Goal: Task Accomplishment & Management: Manage account settings

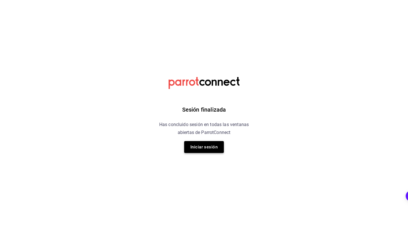
click at [211, 151] on button "Iniciar sesión" at bounding box center [204, 147] width 40 height 12
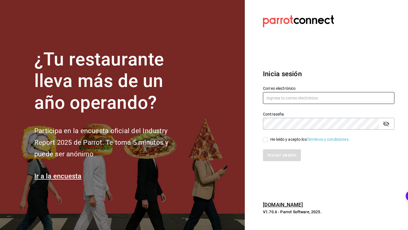
type input "[EMAIL_ADDRESS][DOMAIN_NAME]"
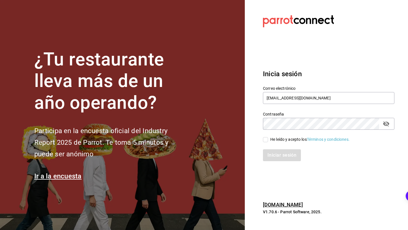
click at [263, 134] on div "He leído y acepto los Términos y condiciones." at bounding box center [325, 136] width 138 height 13
click at [263, 137] on input "He leído y acepto los Términos y condiciones." at bounding box center [265, 139] width 5 height 5
checkbox input "true"
click at [275, 163] on div "Inicia sesión Correo electrónico camaronloco@neza.com Contraseña Contraseña He …" at bounding box center [328, 115] width 131 height 106
click at [281, 157] on button "Iniciar sesión" at bounding box center [282, 155] width 38 height 12
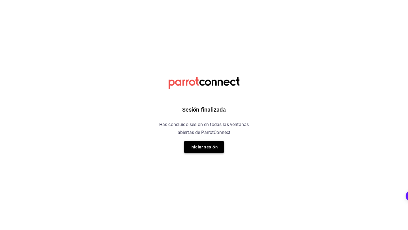
click at [215, 144] on button "Iniciar sesión" at bounding box center [204, 147] width 40 height 12
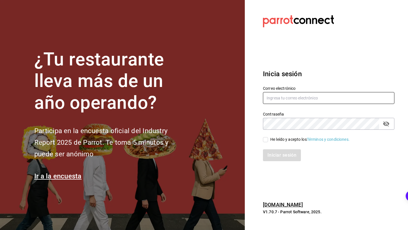
type input "[EMAIL_ADDRESS][DOMAIN_NAME]"
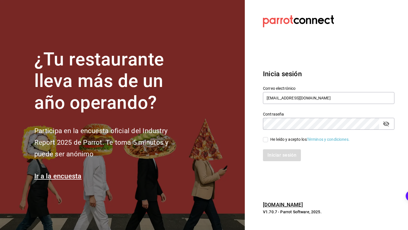
click at [271, 139] on div "He leído y acepto los Términos y condiciones." at bounding box center [309, 139] width 79 height 6
click at [268, 139] on input "He leído y acepto los Términos y condiciones." at bounding box center [265, 139] width 5 height 5
checkbox input "true"
click at [271, 157] on button "Iniciar sesión" at bounding box center [282, 155] width 38 height 12
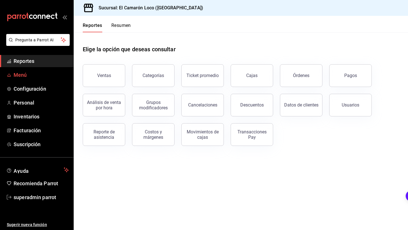
click at [50, 77] on span "Menú" at bounding box center [41, 75] width 55 height 8
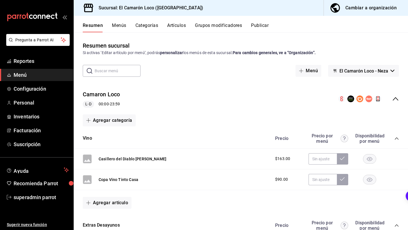
click at [367, 65] on button "El Camarón Loco - Neza" at bounding box center [363, 71] width 71 height 12
click at [367, 71] on div at bounding box center [204, 115] width 408 height 230
click at [121, 27] on button "Menús" at bounding box center [119, 28] width 14 height 10
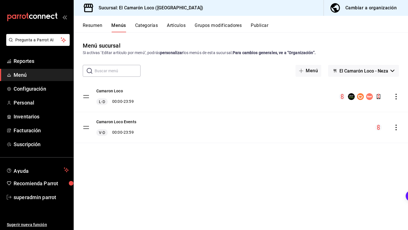
click at [136, 123] on div "Camaron Loco Events V-D 00:00 - 23:59" at bounding box center [241, 127] width 334 height 31
click at [133, 123] on button "Camaron Loco Events" at bounding box center [116, 122] width 40 height 6
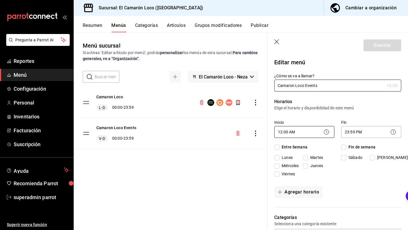
checkbox input "true"
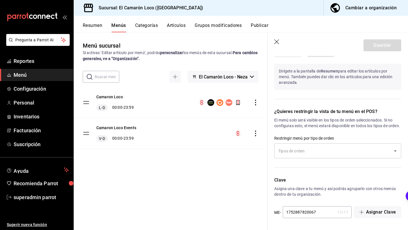
scroll to position [394, 0]
click at [323, 154] on input "text" at bounding box center [333, 151] width 113 height 10
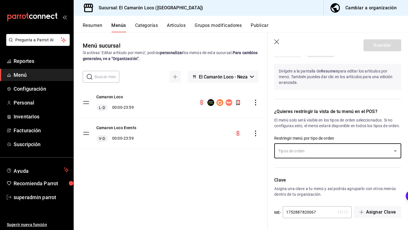
click at [323, 154] on input "text" at bounding box center [333, 151] width 113 height 10
click at [304, 162] on div "¿Quieres restringir la vista de tu menú en el POS? El menú solo será visible en…" at bounding box center [334, 135] width 134 height 69
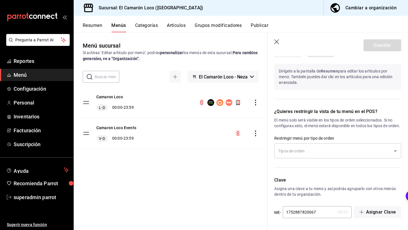
click at [306, 156] on div "​" at bounding box center [337, 150] width 127 height 15
click at [210, 177] on div "Menú sucursal Si activas ‘Editar artículo por menú’, podrás personalizar los me…" at bounding box center [171, 135] width 194 height 188
click at [123, 131] on div "Camaron Loco Events V-D 00:00 - 23:59" at bounding box center [116, 133] width 40 height 17
click at [127, 129] on button "Camaron Loco Events" at bounding box center [116, 128] width 40 height 6
click at [150, 30] on button "Categorías" at bounding box center [146, 28] width 23 height 10
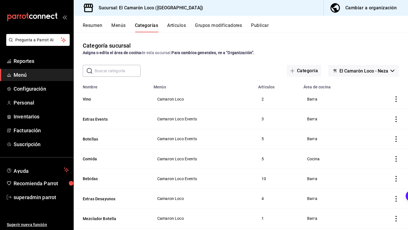
click at [356, 72] on span "El Camarón Loco - Neza" at bounding box center [363, 70] width 49 height 5
click at [356, 72] on div at bounding box center [204, 115] width 408 height 230
click at [313, 72] on button "Categoría" at bounding box center [303, 71] width 35 height 12
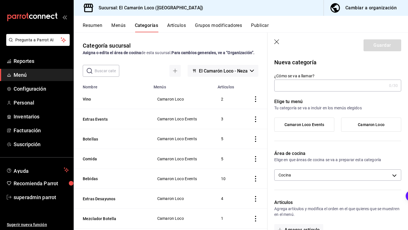
click at [276, 40] on icon "button" at bounding box center [277, 42] width 6 height 6
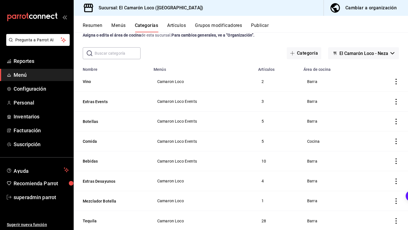
scroll to position [44, 0]
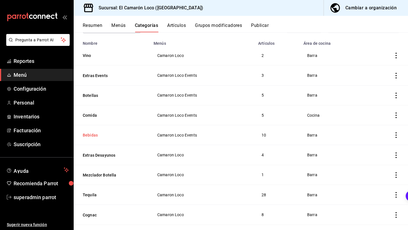
click at [95, 134] on button "Bebidas" at bounding box center [111, 135] width 57 height 6
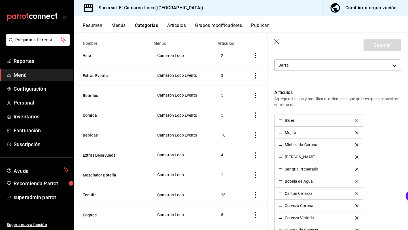
scroll to position [123, 0]
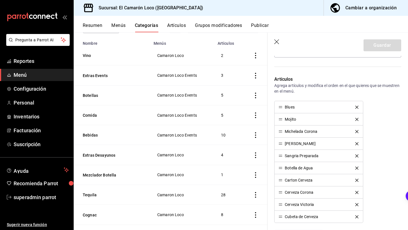
click at [181, 25] on button "Artículos" at bounding box center [176, 28] width 19 height 10
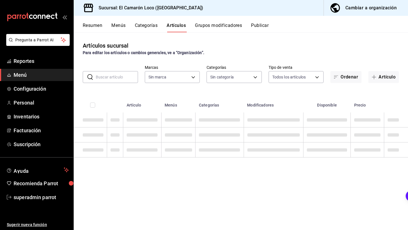
type input "84539b57-ac19-4bc7-993b-d744aa7824cb"
type input "29e25bbd-2505-4167-97e9-906376d6789c,aa4054fb-17bb-4e4c-b66d-083633d704f7,70bd5…"
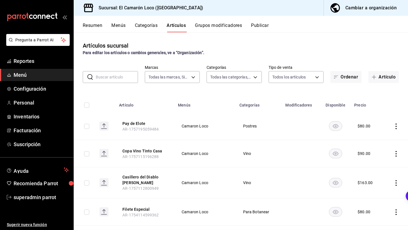
click at [146, 24] on button "Categorías" at bounding box center [146, 28] width 23 height 10
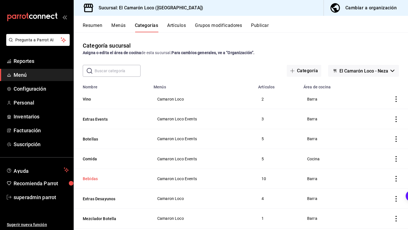
click at [89, 179] on button "Bebidas" at bounding box center [111, 179] width 57 height 6
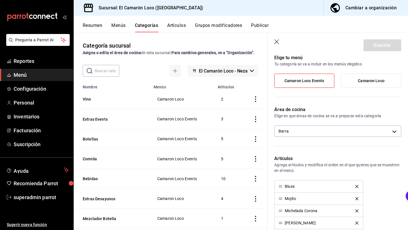
scroll to position [44, 0]
click at [291, 187] on div "Blues" at bounding box center [289, 187] width 10 height 4
click at [292, 187] on div "Blues" at bounding box center [289, 187] width 10 height 4
click at [312, 160] on p "Artículos" at bounding box center [337, 158] width 127 height 7
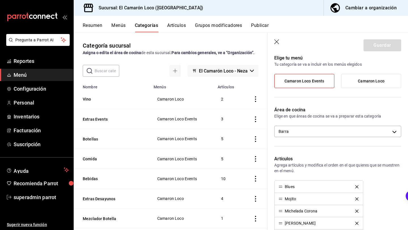
click at [182, 29] on button "Artículos" at bounding box center [176, 28] width 19 height 10
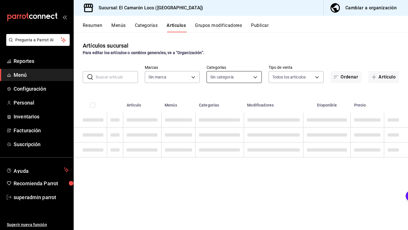
type input "84539b57-ac19-4bc7-993b-d744aa7824cb"
type input "29e25bbd-2505-4167-97e9-906376d6789c,aa4054fb-17bb-4e4c-b66d-083633d704f7,70bd5…"
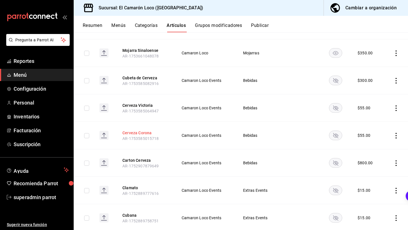
scroll to position [214, 0]
click at [398, 160] on icon "actions" at bounding box center [396, 163] width 6 height 6
click at [374, 177] on span "Editar" at bounding box center [378, 176] width 15 height 6
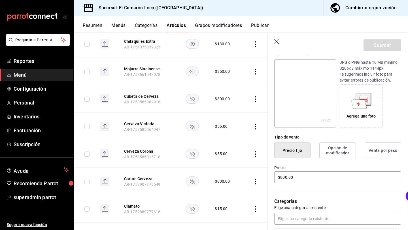
scroll to position [70, 0]
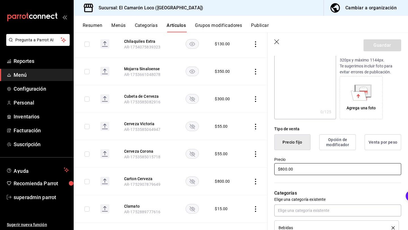
click at [285, 167] on input "$800.00" at bounding box center [337, 169] width 127 height 12
type input "$8.00"
type input "$1190.00"
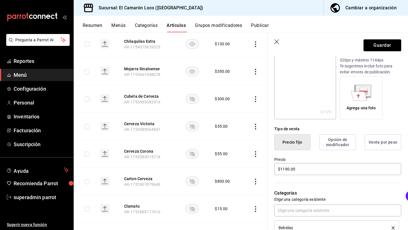
click at [326, 180] on div "Categorías Elige una categoría existente Bebidas" at bounding box center [334, 205] width 134 height 59
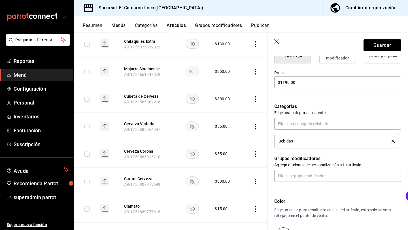
scroll to position [241, 0]
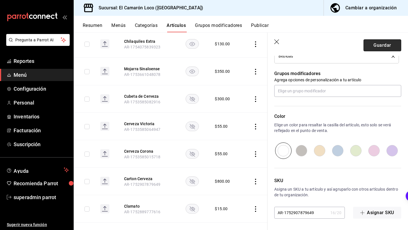
click at [383, 44] on button "Guardar" at bounding box center [382, 45] width 38 height 12
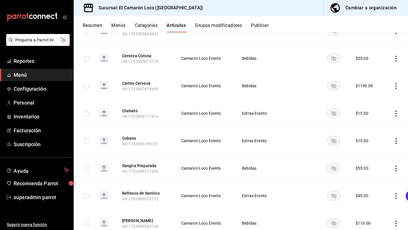
scroll to position [303, 0]
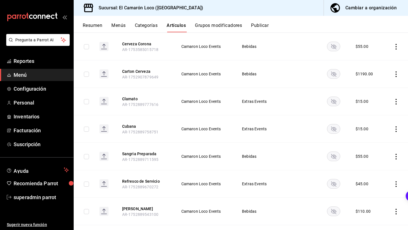
click at [395, 99] on icon "actions" at bounding box center [396, 102] width 6 height 6
click at [372, 117] on li "Editar" at bounding box center [374, 115] width 34 height 12
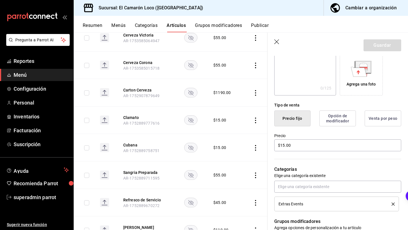
scroll to position [94, 0]
click at [284, 154] on div "Categorías Elige una categoría existente Extras Events" at bounding box center [334, 180] width 134 height 59
click at [284, 147] on input "$15.00" at bounding box center [337, 145] width 127 height 12
type input "$1.00"
type input "$20.00"
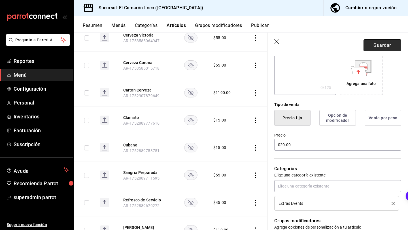
click at [376, 44] on button "Guardar" at bounding box center [382, 45] width 38 height 12
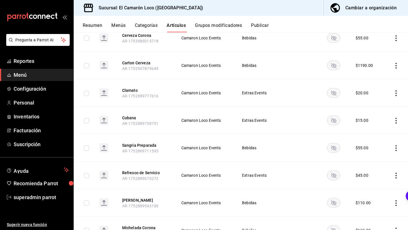
scroll to position [305, 0]
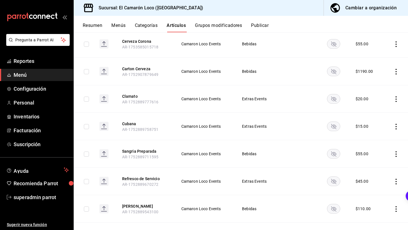
click at [393, 127] on icon "actions" at bounding box center [396, 127] width 6 height 6
click at [398, 127] on div at bounding box center [204, 115] width 408 height 230
click at [394, 127] on icon "actions" at bounding box center [396, 127] width 6 height 6
click at [373, 138] on span "Editar" at bounding box center [378, 139] width 15 height 6
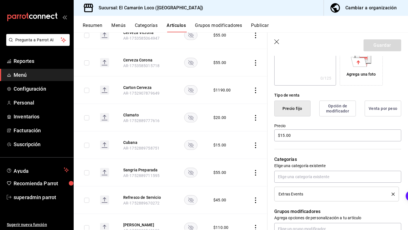
scroll to position [105, 0]
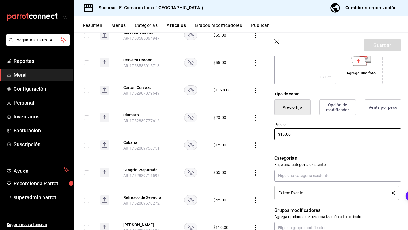
click at [284, 140] on input "$15.00" at bounding box center [337, 134] width 127 height 12
click at [284, 138] on input "$15.00" at bounding box center [337, 134] width 127 height 12
click at [282, 134] on input "$15.00" at bounding box center [337, 134] width 127 height 12
type input "$1.00"
type input "$30.00"
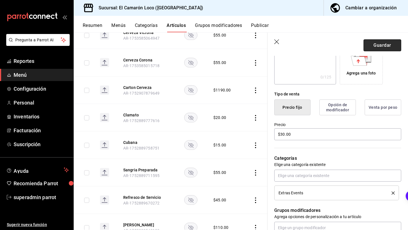
click at [379, 44] on button "Guardar" at bounding box center [382, 45] width 38 height 12
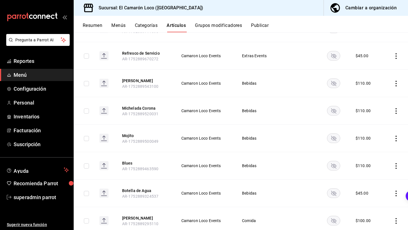
scroll to position [433, 0]
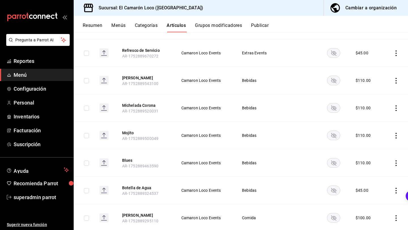
click at [394, 135] on icon "actions" at bounding box center [396, 136] width 6 height 6
click at [374, 153] on li "Editar" at bounding box center [374, 149] width 34 height 12
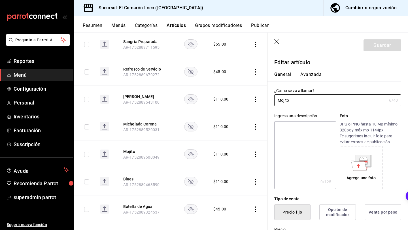
type input "$110.00"
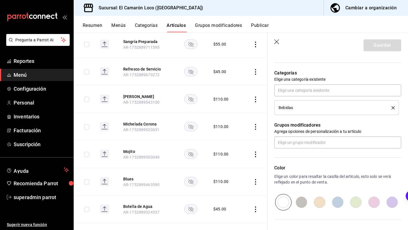
scroll to position [190, 0]
click at [276, 42] on icon "button" at bounding box center [277, 42] width 6 height 6
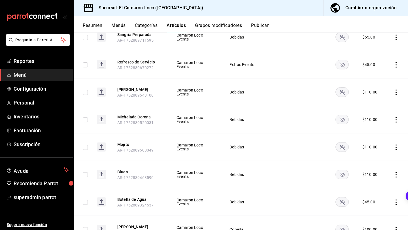
scroll to position [421, 0]
click at [126, 118] on button "Michelada Corona" at bounding box center [139, 118] width 45 height 6
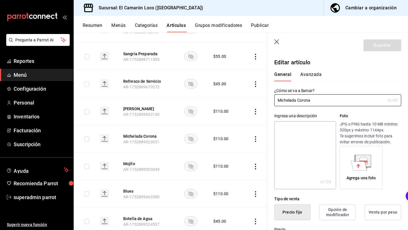
type input "$110.00"
click at [312, 100] on input "Michelada Corona" at bounding box center [329, 100] width 110 height 11
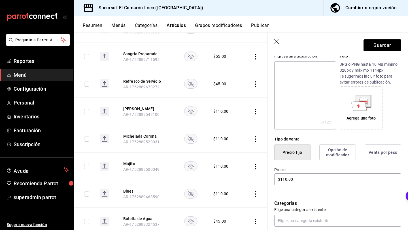
scroll to position [95, 0]
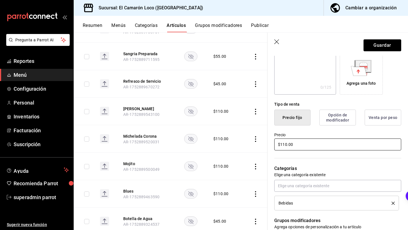
type input "Drink Pink"
click at [284, 144] on input "$110.00" at bounding box center [337, 144] width 127 height 12
type input "$150.00"
click at [380, 50] on button "Guardar" at bounding box center [382, 45] width 38 height 12
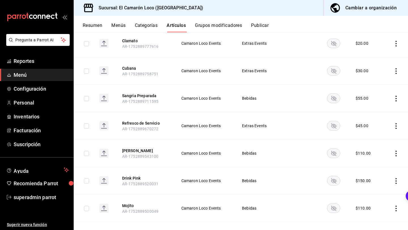
scroll to position [375, 0]
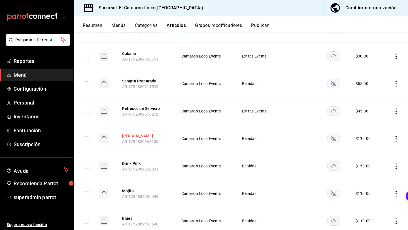
click at [140, 137] on button "[PERSON_NAME]" at bounding box center [144, 136] width 45 height 6
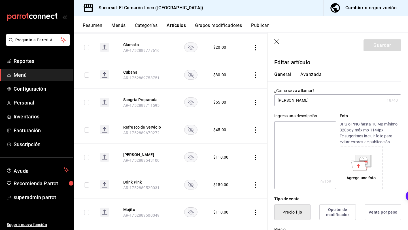
click at [314, 101] on input "[PERSON_NAME]" at bounding box center [329, 100] width 110 height 11
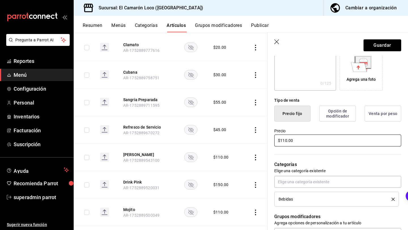
type input "Piña Colada"
click at [284, 140] on input "$110.00" at bounding box center [337, 140] width 127 height 12
type input "$150.00"
click at [371, 48] on button "Guardar" at bounding box center [382, 45] width 38 height 12
click at [386, 44] on div "Guardar" at bounding box center [382, 45] width 38 height 12
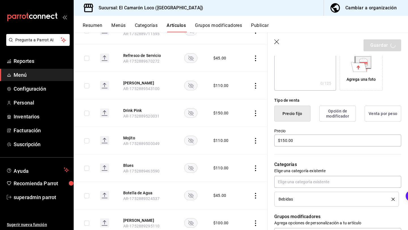
scroll to position [0, 0]
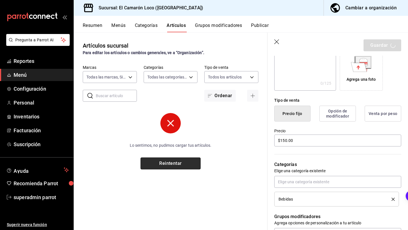
click at [176, 163] on button "Reintentar" at bounding box center [170, 163] width 60 height 12
click at [175, 162] on button "Reintentar" at bounding box center [170, 163] width 60 height 12
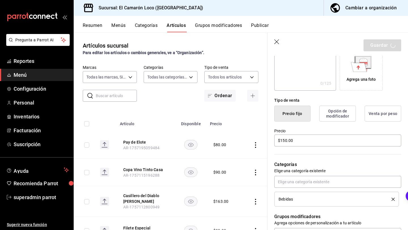
click at [176, 88] on div "​ ​ Marcas Todas las marcas, Sin marca 84539b57-ac19-4bc7-993b-d744aa7824cb Cat…" at bounding box center [171, 83] width 194 height 37
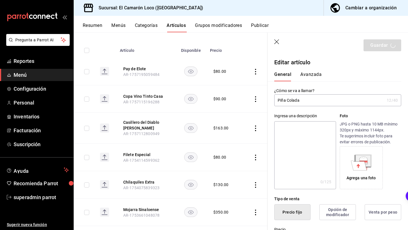
click at [318, 106] on div "Ingresa una descripción x 0 /125 ​ Foto JPG o PNG hasta 10 MB mínimo 320px y má…" at bounding box center [334, 147] width 134 height 83
click at [318, 101] on input "Piña Colada" at bounding box center [329, 100] width 110 height 11
type input "Piña Colada"
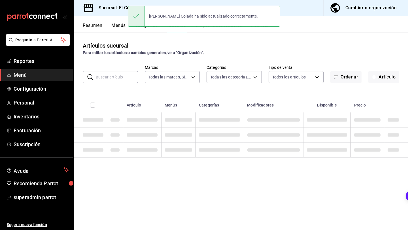
click at [351, 55] on main "Artículos sucursal Para editar los artículos o cambios generales, ve a “Organiz…" at bounding box center [241, 131] width 334 height 198
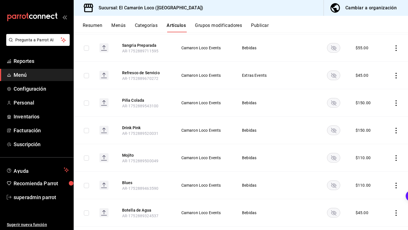
scroll to position [411, 0]
click at [396, 181] on td at bounding box center [395, 184] width 24 height 27
click at [399, 182] on div "Summarize this page" at bounding box center [391, 184] width 34 height 17
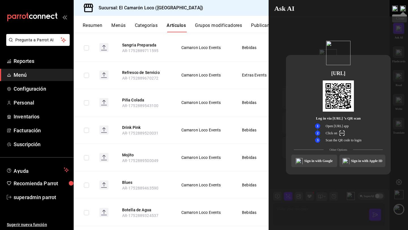
click at [403, 10] on img at bounding box center [403, 9] width 6 height 6
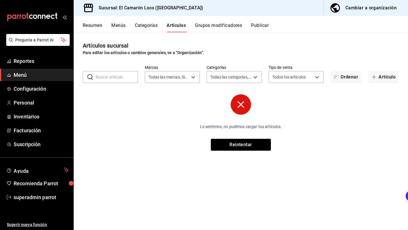
scroll to position [0, 0]
click at [266, 148] on button "Reintentar" at bounding box center [241, 145] width 60 height 12
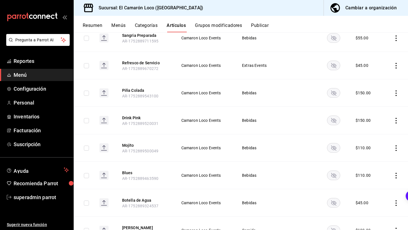
scroll to position [422, 0]
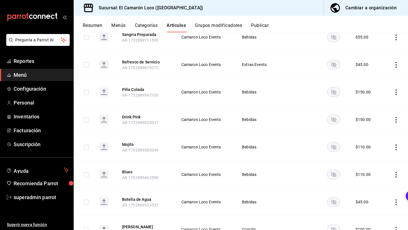
click at [396, 174] on icon "actions" at bounding box center [396, 175] width 6 height 6
click at [371, 188] on div at bounding box center [366, 187] width 10 height 7
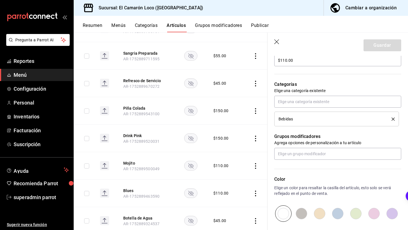
scroll to position [157, 0]
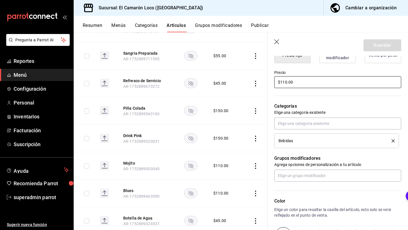
click at [284, 83] on input "$110.00" at bounding box center [337, 82] width 127 height 12
type input "$150.00"
click at [375, 45] on button "Guardar" at bounding box center [382, 45] width 38 height 12
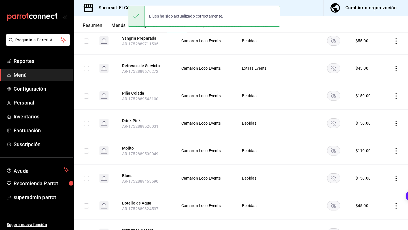
scroll to position [419, 0]
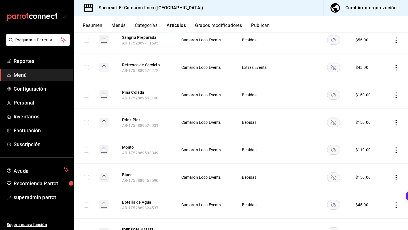
click at [397, 150] on icon "actions" at bounding box center [396, 150] width 6 height 6
click at [380, 164] on span "Editar" at bounding box center [378, 163] width 15 height 6
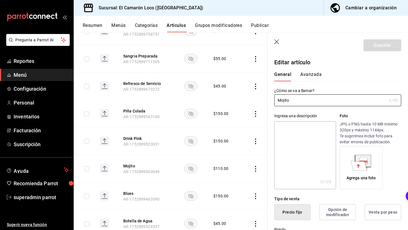
scroll to position [128, 0]
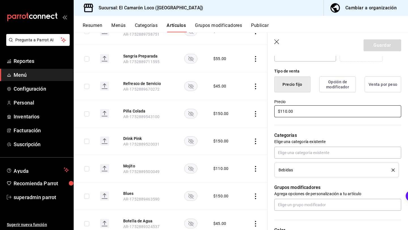
click at [284, 112] on input "$110.00" at bounding box center [337, 111] width 127 height 12
type input "$150.00"
click at [391, 47] on button "Guardar" at bounding box center [382, 45] width 38 height 12
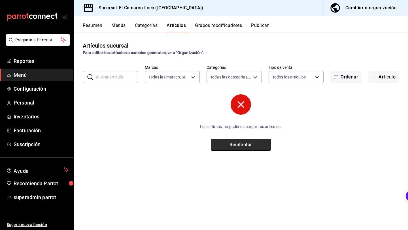
click at [253, 139] on button "Reintentar" at bounding box center [241, 145] width 60 height 12
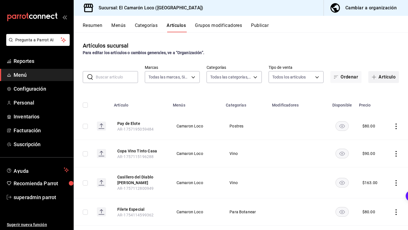
click at [391, 77] on button "Artículo" at bounding box center [383, 77] width 31 height 12
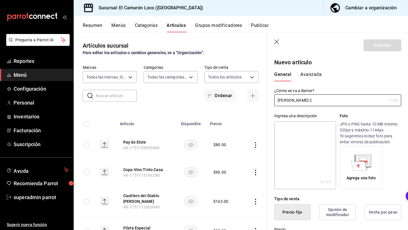
type input "[PERSON_NAME] C"
click at [277, 40] on icon "button" at bounding box center [277, 42] width 6 height 6
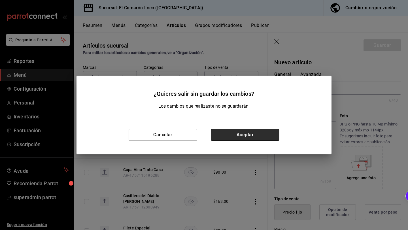
click at [228, 134] on button "Aceptar" at bounding box center [245, 135] width 69 height 12
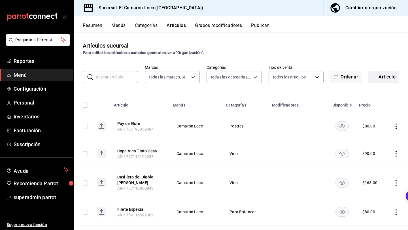
click at [376, 76] on span "button" at bounding box center [374, 77] width 7 height 5
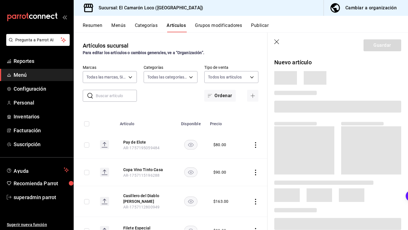
click at [276, 41] on icon "button" at bounding box center [277, 42] width 6 height 6
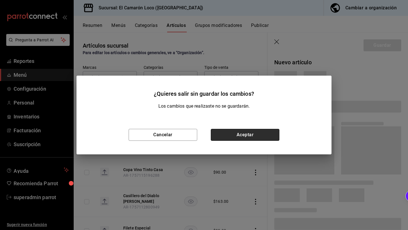
click at [240, 136] on button "Aceptar" at bounding box center [245, 135] width 69 height 12
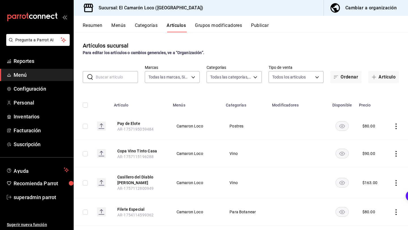
click at [374, 78] on icon "button" at bounding box center [374, 77] width 0 height 4
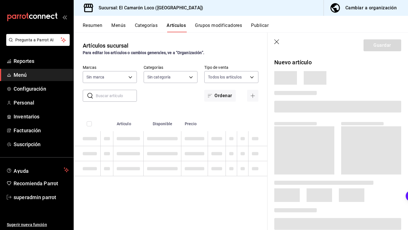
type input "29e25bbd-2505-4167-97e9-906376d6789c,aa4054fb-17bb-4e4c-b66d-083633d704f7,70bd5…"
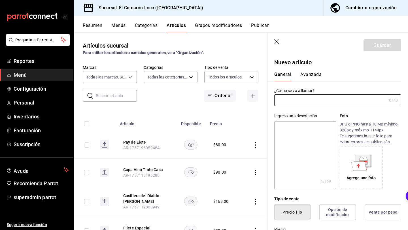
type input "84539b57-ac19-4bc7-993b-d744aa7824cb"
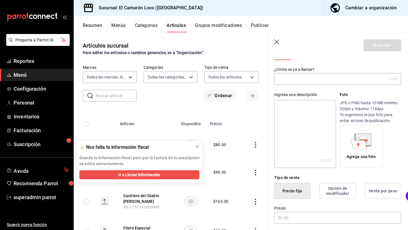
click at [312, 80] on input "text" at bounding box center [330, 78] width 112 height 11
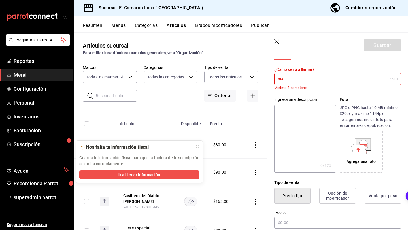
type input "m"
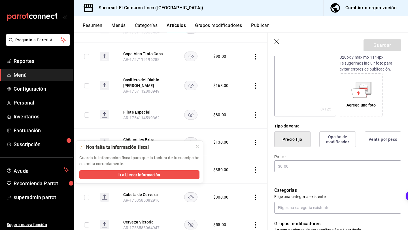
scroll to position [78, 0]
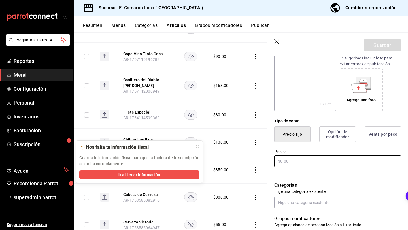
type input "Margarita"
click at [298, 157] on input "text" at bounding box center [337, 161] width 127 height 12
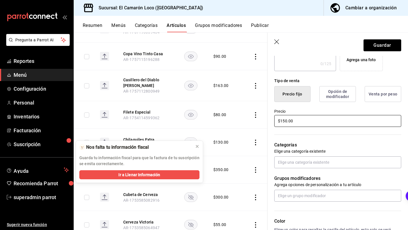
scroll to position [120, 0]
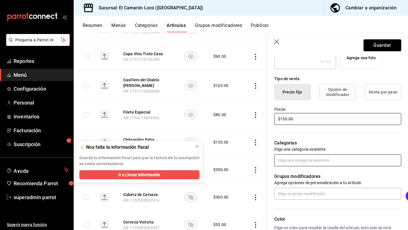
type input "$150.00"
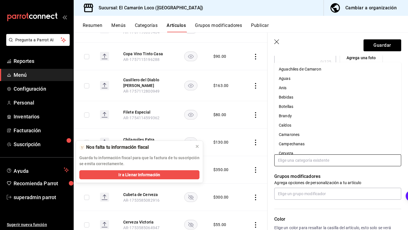
click at [301, 159] on input "text" at bounding box center [337, 160] width 127 height 12
click at [300, 99] on li "Bebidas" at bounding box center [337, 97] width 127 height 9
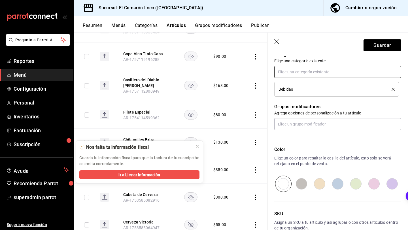
scroll to position [210, 0]
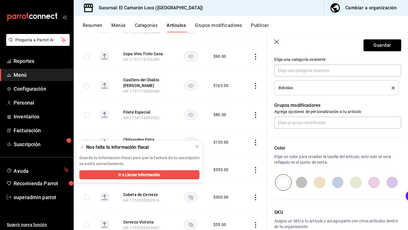
click at [374, 51] on header "Guardar" at bounding box center [337, 44] width 140 height 23
click at [381, 41] on button "Guardar" at bounding box center [382, 45] width 38 height 12
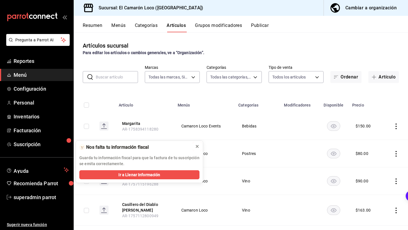
click at [198, 147] on icon at bounding box center [197, 146] width 5 height 5
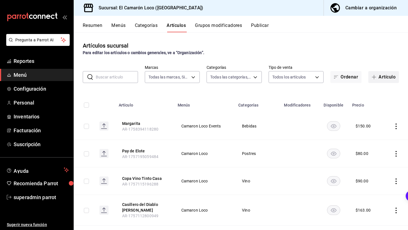
click at [375, 76] on icon "button" at bounding box center [373, 77] width 5 height 5
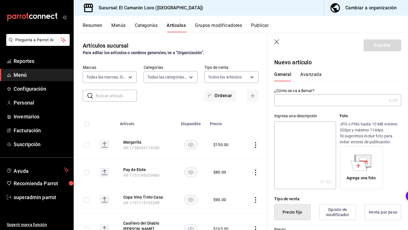
click at [325, 99] on input "text" at bounding box center [330, 100] width 112 height 11
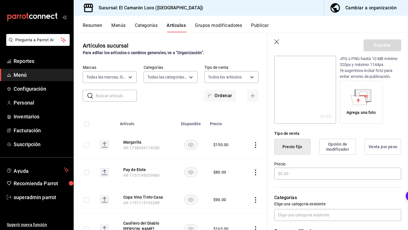
scroll to position [68, 0]
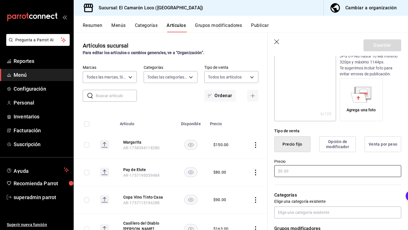
type input "Mezcalita"
click at [299, 169] on input "text" at bounding box center [337, 171] width 127 height 12
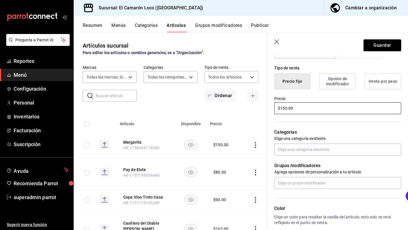
scroll to position [132, 0]
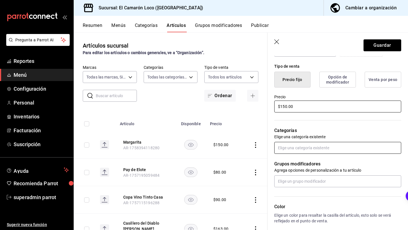
type input "$150.00"
click at [315, 149] on input "text" at bounding box center [337, 148] width 127 height 12
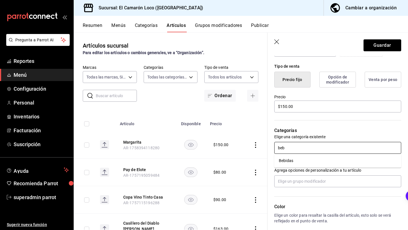
type input "bebi"
click at [305, 159] on li "Bebidas" at bounding box center [337, 160] width 127 height 9
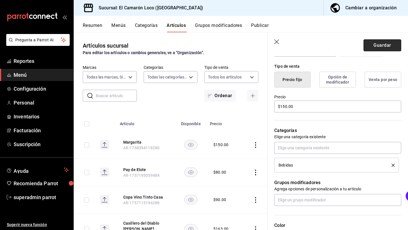
click at [366, 51] on button "Guardar" at bounding box center [382, 45] width 38 height 12
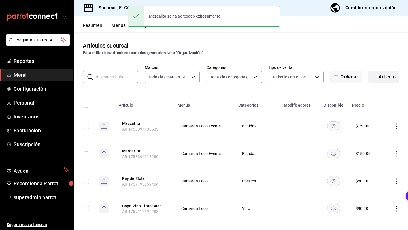
click at [394, 81] on button "Artículo" at bounding box center [383, 77] width 31 height 12
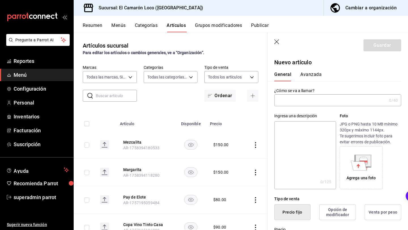
click at [304, 99] on input "text" at bounding box center [330, 100] width 112 height 11
type input "c"
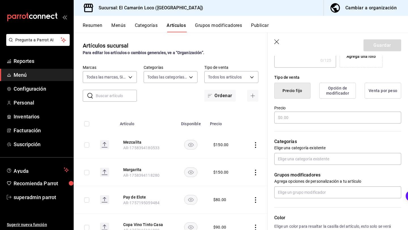
scroll to position [190, 0]
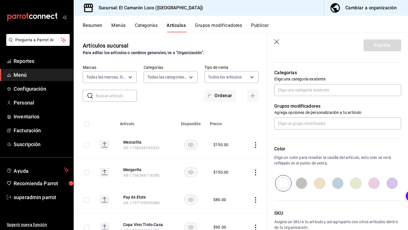
type input "Conga"
click at [313, 80] on p "Elige una categoría existente" at bounding box center [337, 79] width 127 height 6
click at [313, 85] on input "text" at bounding box center [337, 90] width 127 height 12
type input "bebi"
click at [308, 103] on li "Bebidas" at bounding box center [337, 102] width 127 height 9
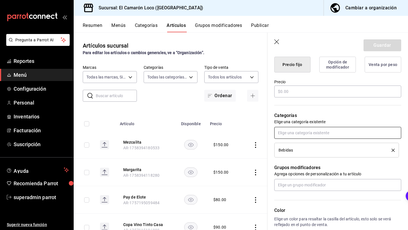
scroll to position [142, 0]
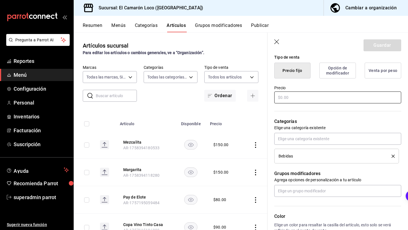
click at [306, 97] on input "text" at bounding box center [337, 97] width 127 height 12
type input "$150.00"
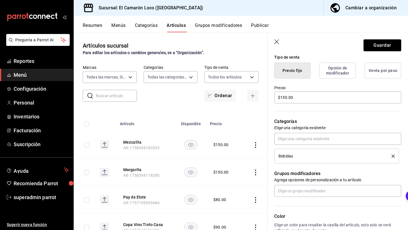
click at [392, 38] on header "Guardar" at bounding box center [337, 44] width 140 height 23
click at [393, 42] on button "Guardar" at bounding box center [382, 45] width 38 height 12
click at [347, 69] on button "Opción de modificador" at bounding box center [337, 71] width 37 height 16
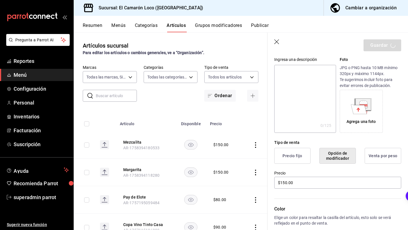
scroll to position [0, 0]
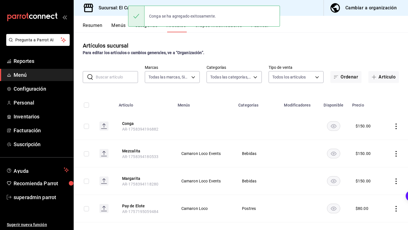
click at [214, 54] on div "Para editar los artículos o cambios generales, ve a “Organización”." at bounding box center [241, 53] width 316 height 6
click at [226, 30] on button "Grupos modificadores" at bounding box center [218, 28] width 47 height 10
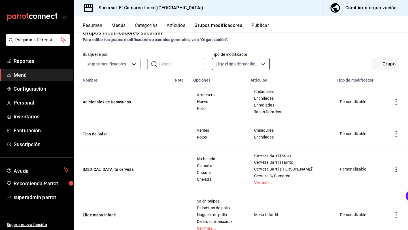
scroll to position [19, 0]
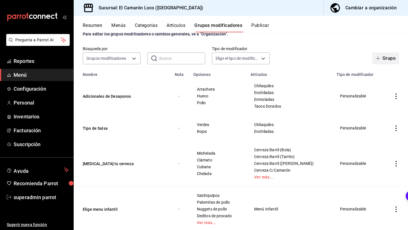
click at [384, 55] on button "Grupo" at bounding box center [385, 58] width 27 height 12
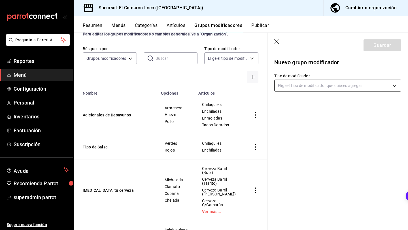
click at [320, 86] on body "Pregunta a Parrot AI Reportes Menú Configuración Personal Inventarios Facturaci…" at bounding box center [204, 115] width 408 height 230
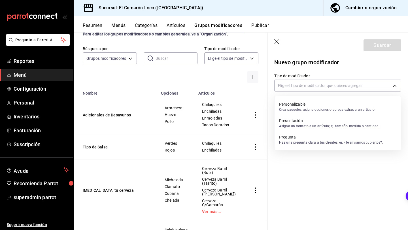
click at [300, 106] on p "Personalizable" at bounding box center [327, 104] width 96 height 6
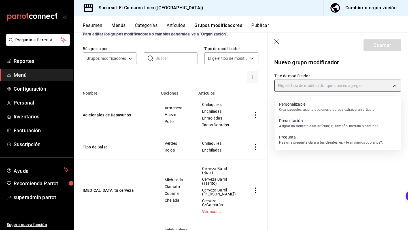
type input "CUSTOMIZABLE"
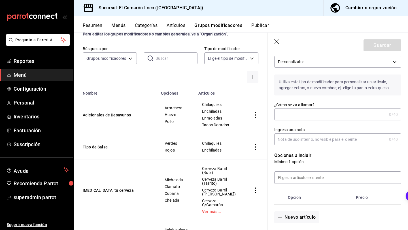
click at [301, 115] on input "¿Cómo se va a llamar?" at bounding box center [330, 114] width 112 height 11
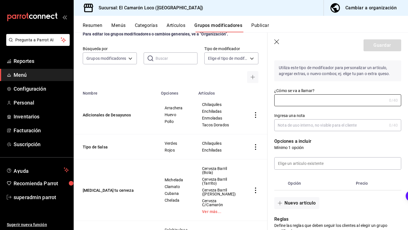
scroll to position [38, 0]
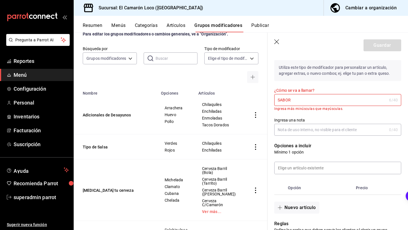
type input "SABOR"
click at [312, 129] on input "Ingresa una nota" at bounding box center [330, 129] width 112 height 11
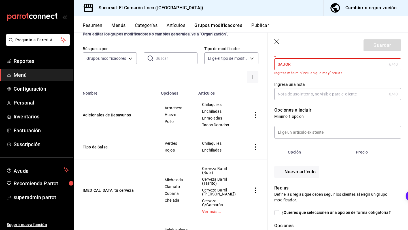
scroll to position [75, 0]
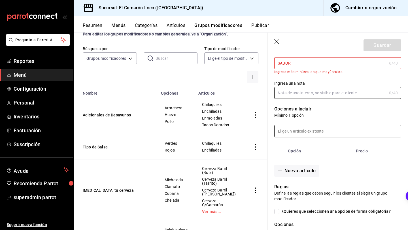
click at [311, 130] on input at bounding box center [337, 131] width 126 height 12
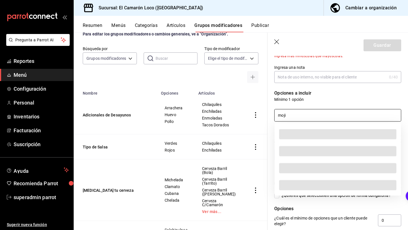
scroll to position [91, 0]
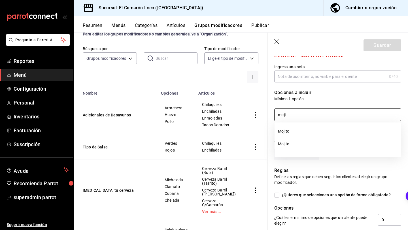
type input "moji"
click at [323, 92] on p "Opciones a incluir" at bounding box center [337, 92] width 127 height 7
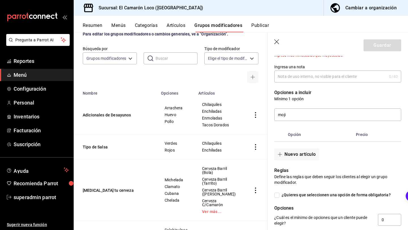
click at [279, 42] on icon "button" at bounding box center [277, 42] width 6 height 6
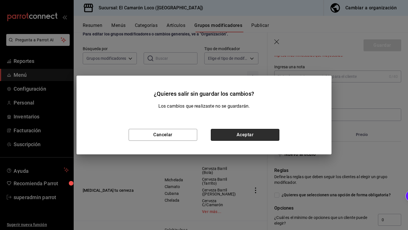
click at [243, 138] on button "Aceptar" at bounding box center [245, 135] width 69 height 12
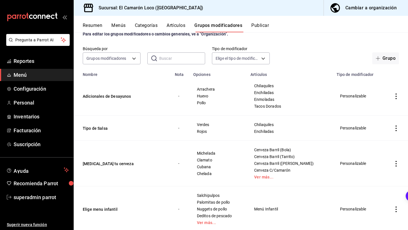
click at [177, 27] on button "Artículos" at bounding box center [175, 28] width 19 height 10
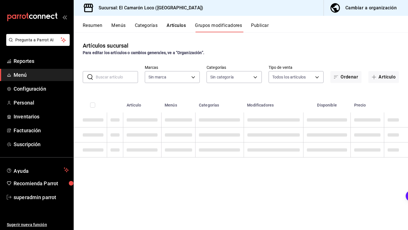
type input "84539b57-ac19-4bc7-993b-d744aa7824cb"
type input "29e25bbd-2505-4167-97e9-906376d6789c,aa4054fb-17bb-4e4c-b66d-083633d704f7,70bd5…"
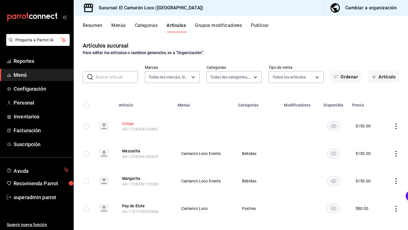
click at [128, 123] on button "Conga" at bounding box center [144, 124] width 45 height 6
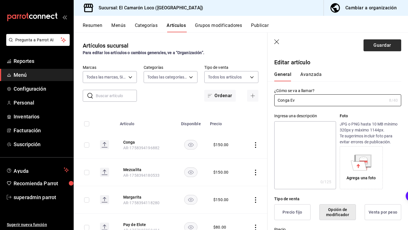
type input "Conga Ev"
click at [376, 43] on button "Guardar" at bounding box center [382, 45] width 38 height 12
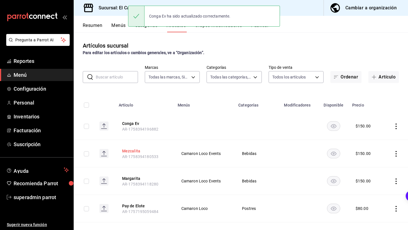
click at [134, 148] on button "Mezcalita" at bounding box center [144, 151] width 45 height 6
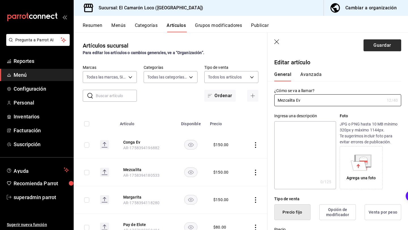
type input "Mezcalita Ev"
click at [376, 48] on button "Guardar" at bounding box center [382, 45] width 38 height 12
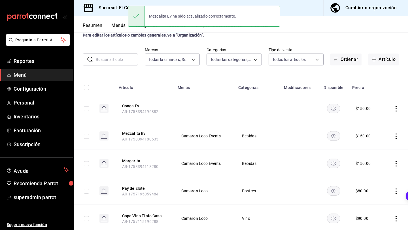
scroll to position [29, 0]
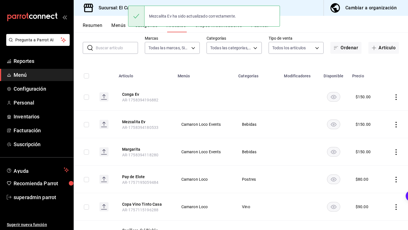
click at [129, 148] on button "Margarita" at bounding box center [144, 149] width 45 height 6
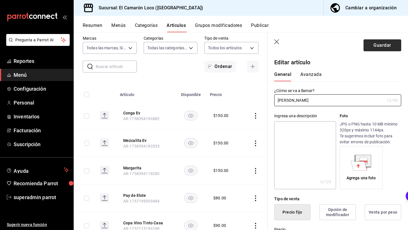
type input "Margarita Ev"
click at [390, 45] on button "Guardar" at bounding box center [382, 45] width 38 height 12
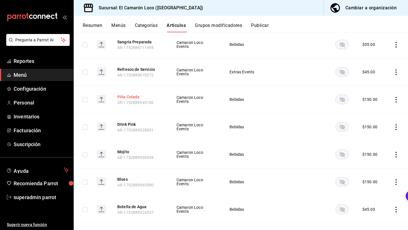
scroll to position [497, 0]
click at [126, 149] on button "Mojito" at bounding box center [139, 151] width 45 height 6
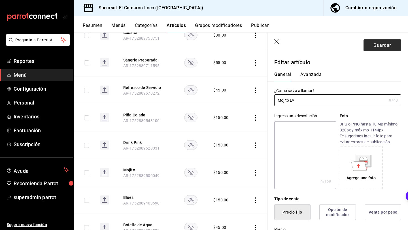
type input "Mojito Ev"
click at [387, 46] on button "Guardar" at bounding box center [382, 45] width 38 height 12
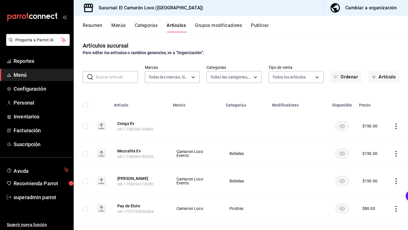
click at [224, 26] on button "Grupos modificadores" at bounding box center [218, 28] width 47 height 10
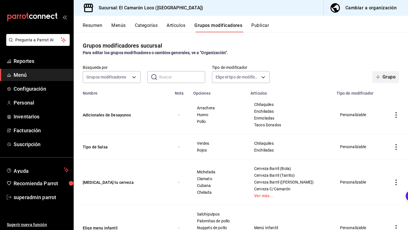
click at [381, 73] on button "Grupo" at bounding box center [385, 77] width 27 height 12
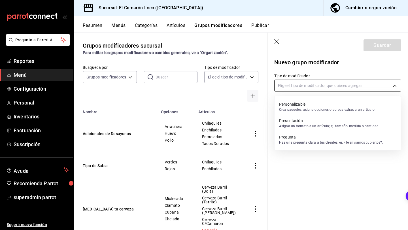
click at [326, 85] on body "Pregunta a Parrot AI Reportes Menú Configuración Personal Inventarios Facturaci…" at bounding box center [204, 115] width 408 height 230
click at [313, 109] on p "Crea paquetes, asigna opciones o agrega extras a un artículo." at bounding box center [327, 109] width 96 height 5
type input "CUSTOMIZABLE"
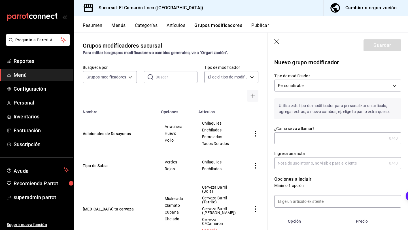
click at [298, 131] on div "¿Cómo se va a llamar? 0 /40 ¿Cómo se va a llamar?" at bounding box center [337, 135] width 127 height 18
click at [294, 140] on input "¿Cómo se va a llamar?" at bounding box center [330, 137] width 112 height 11
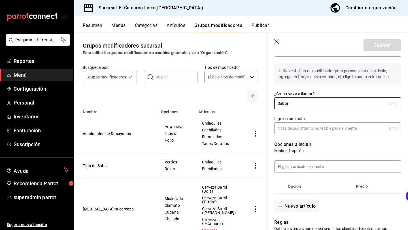
scroll to position [38, 0]
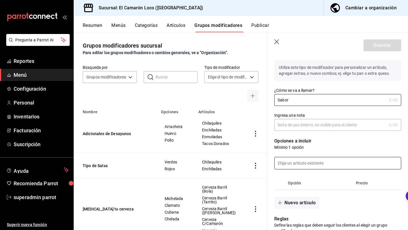
type input "Sabor"
click at [293, 159] on input at bounding box center [337, 163] width 126 height 12
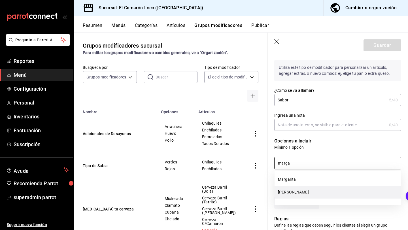
click at [287, 193] on li "Margarita Ev" at bounding box center [337, 192] width 126 height 13
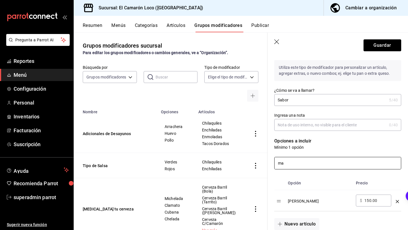
type input "m"
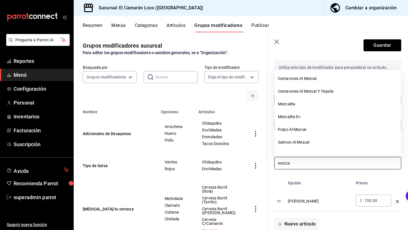
click at [328, 116] on li "Mezcalita Ev" at bounding box center [337, 116] width 126 height 13
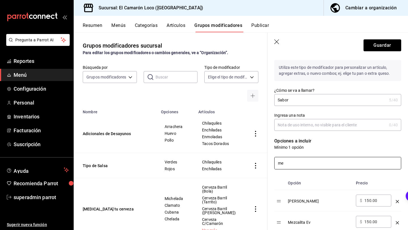
type input "m"
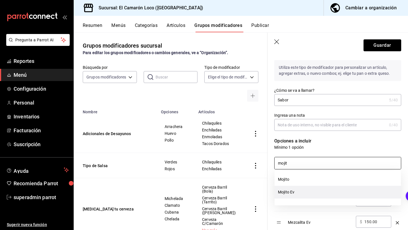
click at [350, 196] on li "Mojito Ev" at bounding box center [337, 192] width 126 height 13
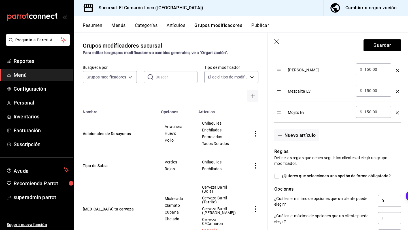
scroll to position [168, 0]
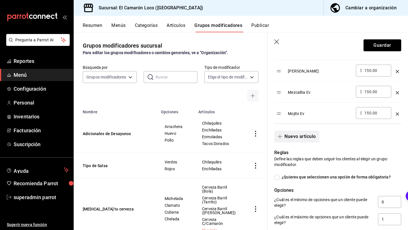
type input "mojit"
click at [309, 135] on button "Nuevo artículo" at bounding box center [296, 136] width 45 height 12
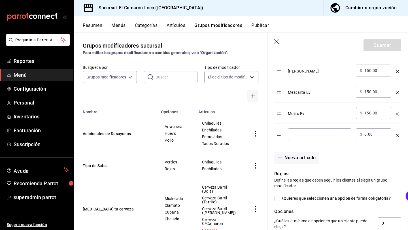
click at [398, 134] on icon "optionsTable" at bounding box center [396, 135] width 3 height 3
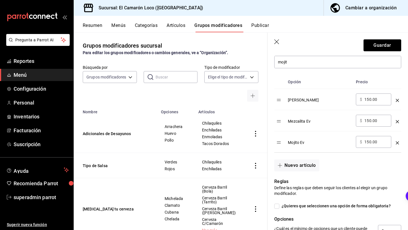
scroll to position [127, 0]
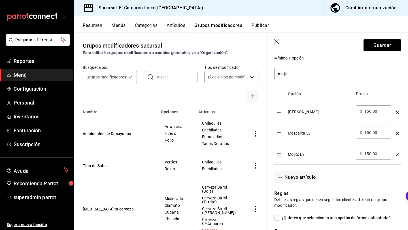
click at [398, 109] on div "optionsTable" at bounding box center [396, 109] width 3 height 9
click at [398, 110] on div "optionsTable" at bounding box center [396, 109] width 3 height 9
click at [398, 112] on icon "optionsTable" at bounding box center [396, 112] width 3 height 3
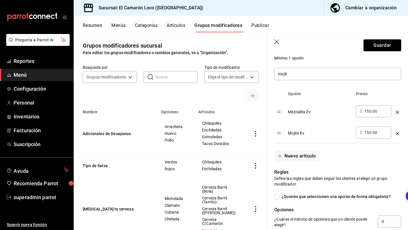
click at [398, 112] on icon "optionsTable" at bounding box center [396, 112] width 3 height 3
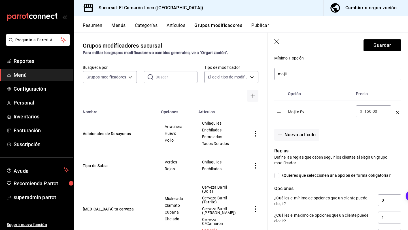
click at [398, 112] on icon "optionsTable" at bounding box center [396, 112] width 3 height 3
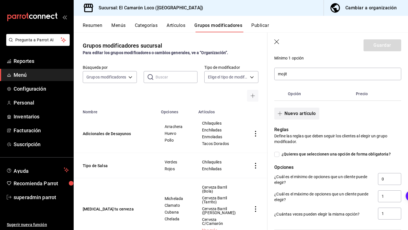
click at [285, 114] on button "Nuevo artículo" at bounding box center [296, 114] width 45 height 12
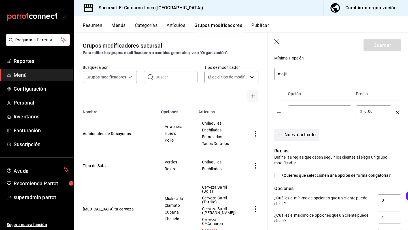
click at [300, 135] on button "Nuevo artículo" at bounding box center [296, 135] width 45 height 12
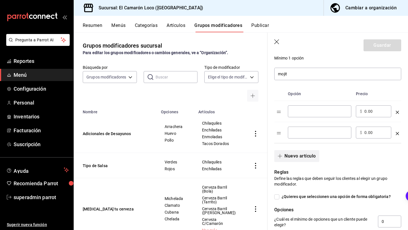
click at [298, 161] on button "Nuevo artículo" at bounding box center [296, 156] width 45 height 12
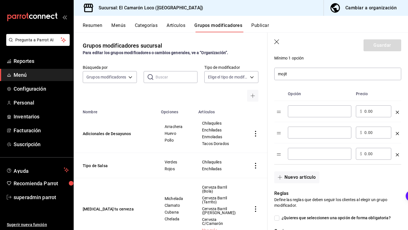
click at [308, 116] on div "​" at bounding box center [319, 111] width 63 height 12
type input "Frutos Rojos"
click at [305, 130] on input "optionsTable" at bounding box center [319, 133] width 55 height 6
type input "Citricos"
click at [399, 155] on td "optionsTable" at bounding box center [397, 153] width 8 height 21
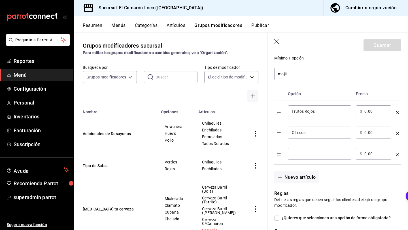
click at [397, 155] on icon "optionsTable" at bounding box center [396, 154] width 3 height 3
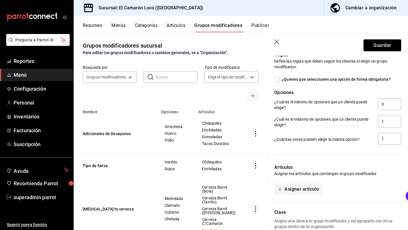
scroll to position [277, 0]
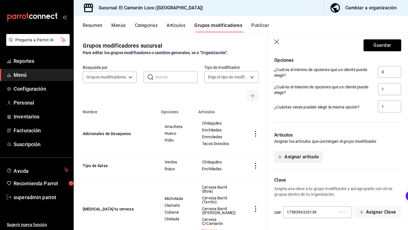
click at [300, 154] on button "Asignar artículo" at bounding box center [298, 157] width 48 height 12
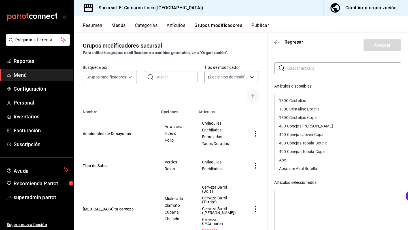
scroll to position [22, 0]
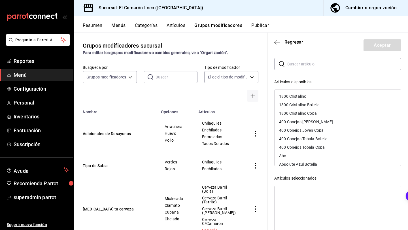
click at [324, 61] on input "text" at bounding box center [344, 63] width 114 height 11
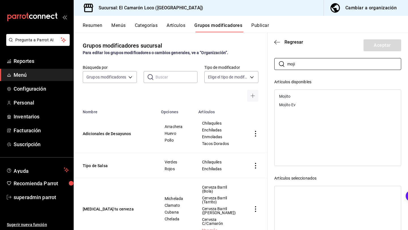
click at [303, 104] on div "Mojito Ev" at bounding box center [337, 104] width 126 height 8
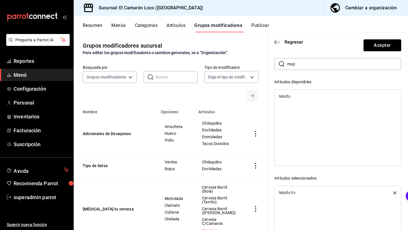
click at [311, 64] on input "moji" at bounding box center [344, 63] width 114 height 11
type input "m"
type input "a"
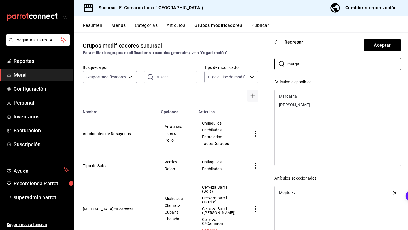
type input "marga"
click at [299, 105] on div "Margarita Ev" at bounding box center [294, 105] width 31 height 4
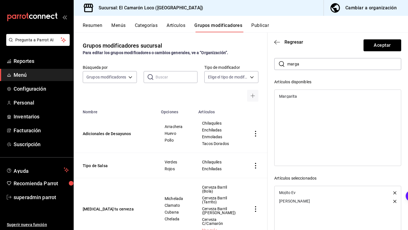
click at [312, 66] on input "marga" at bounding box center [344, 63] width 114 height 11
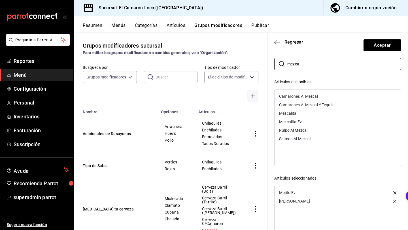
type input "mezca"
click at [303, 122] on div "Mezcalita Ev" at bounding box center [337, 121] width 126 height 8
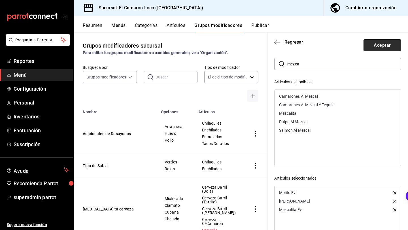
click at [383, 45] on button "Aceptar" at bounding box center [382, 45] width 38 height 12
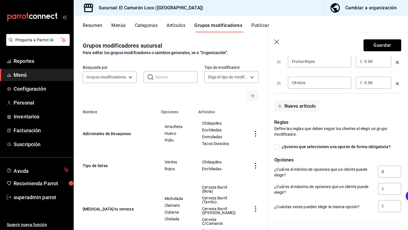
scroll to position [200, 0]
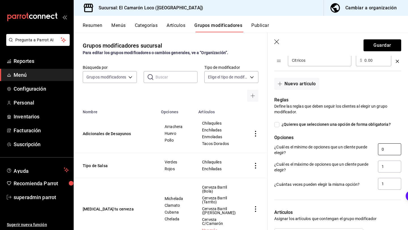
click at [389, 149] on input "0" at bounding box center [389, 149] width 23 height 12
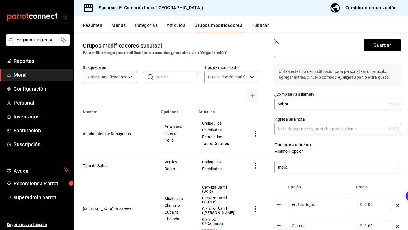
scroll to position [0, 0]
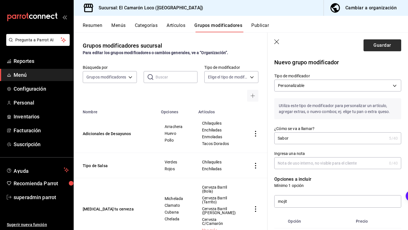
type input "1"
click at [388, 50] on button "Guardar" at bounding box center [382, 45] width 38 height 12
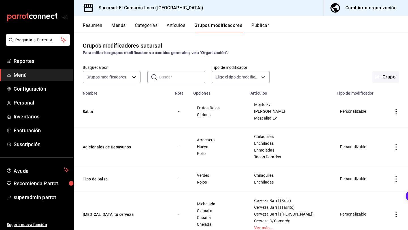
click at [181, 27] on button "Artículos" at bounding box center [175, 28] width 19 height 10
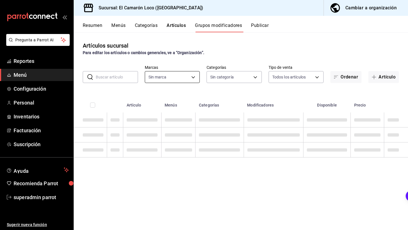
type input "84539b57-ac19-4bc7-993b-d744aa7824cb"
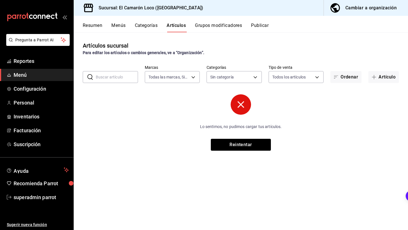
click at [219, 135] on div "Lo sentimos, no pudimos cargar tus artículos. Reintentar" at bounding box center [241, 122] width 170 height 56
click at [224, 150] on button "Reintentar" at bounding box center [241, 145] width 60 height 12
click at [228, 143] on button "Reintentar" at bounding box center [241, 145] width 60 height 12
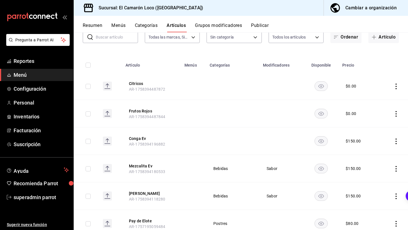
scroll to position [40, 0]
click at [377, 38] on span "button" at bounding box center [374, 37] width 7 height 5
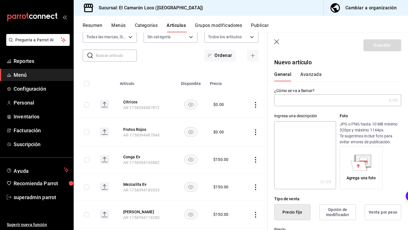
click at [307, 98] on input "text" at bounding box center [330, 100] width 112 height 11
click at [232, 82] on th "Precio" at bounding box center [224, 82] width 36 height 18
click at [149, 30] on button "Categorías" at bounding box center [146, 28] width 23 height 10
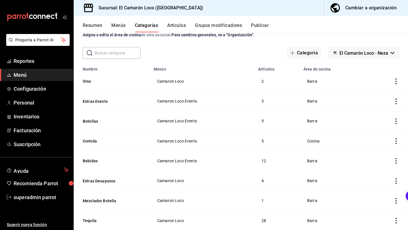
scroll to position [23, 0]
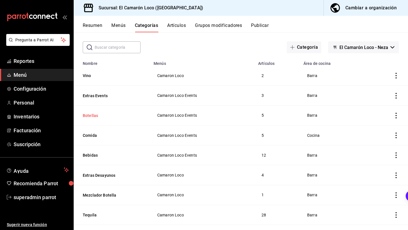
click at [94, 116] on button "Botellas" at bounding box center [111, 116] width 57 height 6
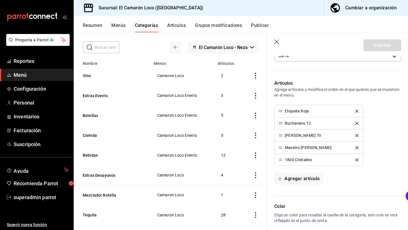
scroll to position [120, 0]
click at [295, 183] on button "Agregar artículo" at bounding box center [298, 178] width 49 height 12
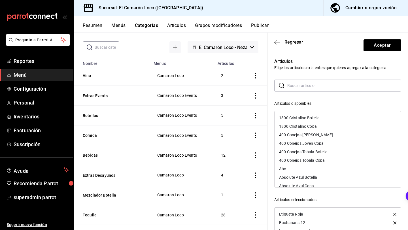
click at [293, 39] on header "Regresar Aceptar" at bounding box center [337, 44] width 140 height 23
click at [289, 43] on span "Regresar" at bounding box center [293, 41] width 19 height 5
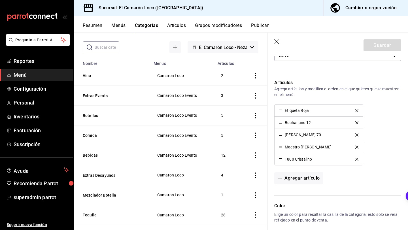
click at [186, 27] on button "Artículos" at bounding box center [176, 28] width 19 height 10
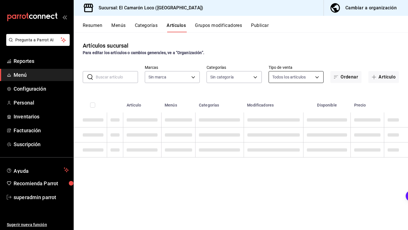
type input "84539b57-ac19-4bc7-993b-d744aa7824cb"
type input "29e25bbd-2505-4167-97e9-906376d6789c,aa4054fb-17bb-4e4c-b66d-083633d704f7,70bd5…"
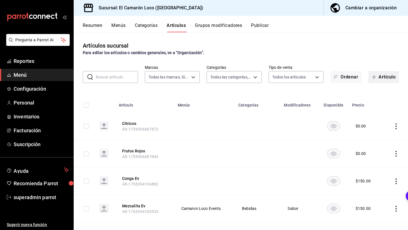
click at [388, 82] on button "Artículo" at bounding box center [383, 77] width 31 height 12
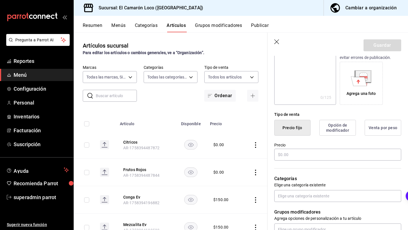
scroll to position [103, 0]
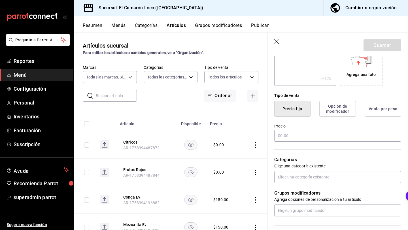
type input "Absolute azul"
click at [312, 127] on label "Precio" at bounding box center [337, 126] width 127 height 4
click at [307, 132] on input "text" at bounding box center [337, 136] width 127 height 12
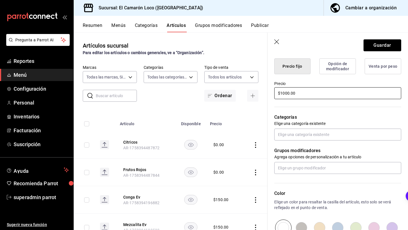
scroll to position [146, 0]
type input "$1000.00"
click at [309, 133] on input "text" at bounding box center [337, 135] width 127 height 12
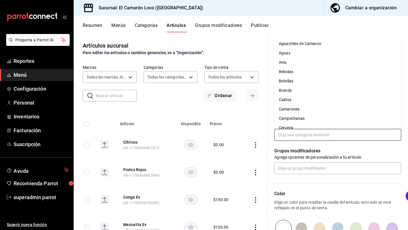
click at [308, 79] on li "Botellas" at bounding box center [337, 80] width 127 height 9
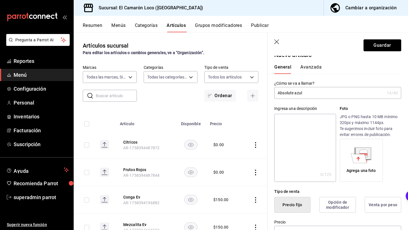
scroll to position [0, 0]
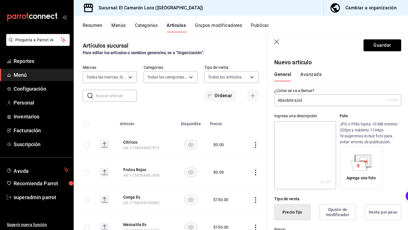
click at [324, 99] on input "Absolute azul" at bounding box center [329, 100] width 110 height 11
type input "Absolute azul Ev"
click at [385, 44] on button "Guardar" at bounding box center [382, 45] width 38 height 12
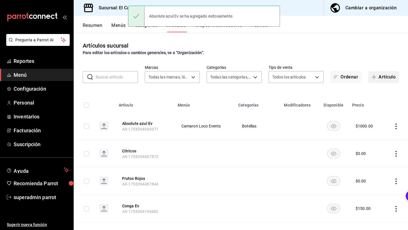
click at [378, 74] on button "Artículo" at bounding box center [383, 77] width 31 height 12
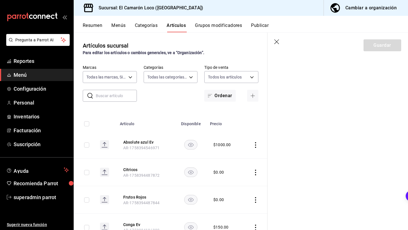
click at [278, 44] on icon "button" at bounding box center [277, 42] width 6 height 6
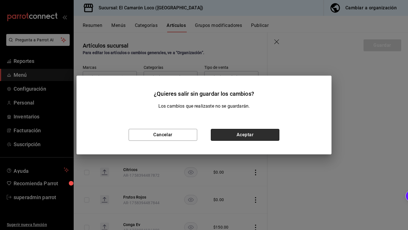
click at [251, 133] on button "Aceptar" at bounding box center [245, 135] width 69 height 12
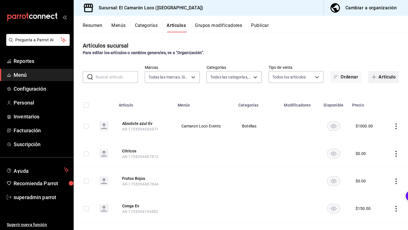
click at [381, 79] on button "Artículo" at bounding box center [383, 77] width 31 height 12
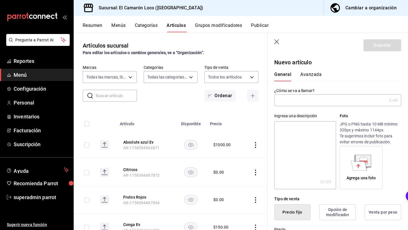
click at [350, 103] on input "text" at bounding box center [330, 100] width 112 height 11
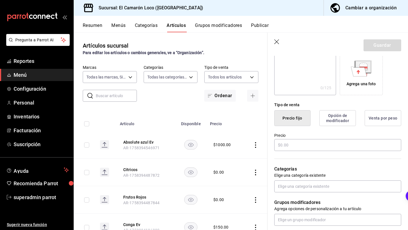
scroll to position [98, 0]
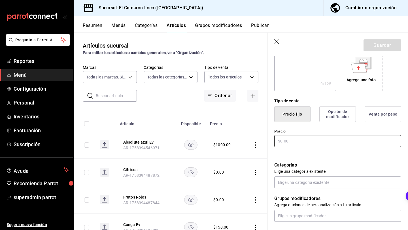
type input "Stolichnaya Ev"
click at [345, 144] on input "text" at bounding box center [337, 141] width 127 height 12
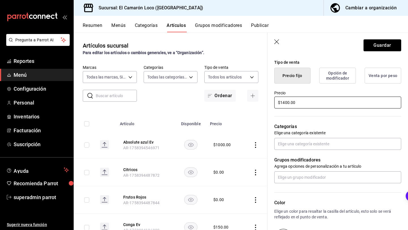
scroll to position [140, 0]
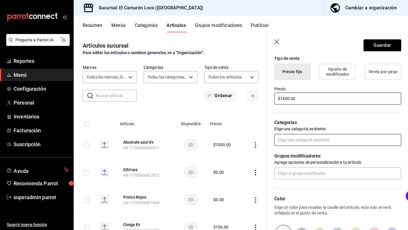
type input "$1400.00"
click at [338, 140] on input "text" at bounding box center [337, 140] width 127 height 12
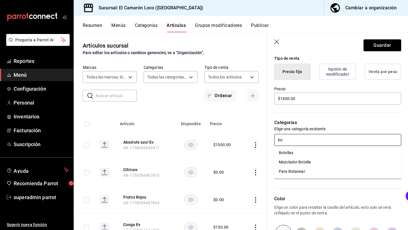
type input "bot"
click at [319, 153] on li "Botellas" at bounding box center [337, 152] width 127 height 9
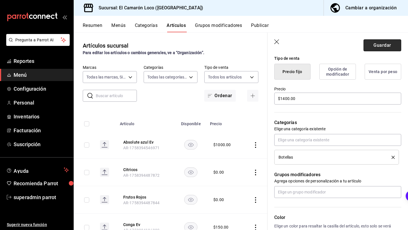
click at [380, 50] on button "Guardar" at bounding box center [382, 45] width 38 height 12
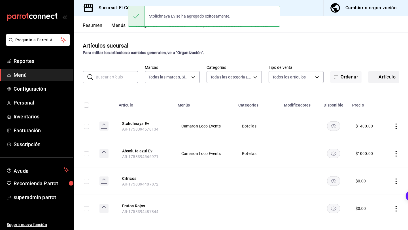
click at [376, 76] on span "button" at bounding box center [374, 77] width 7 height 5
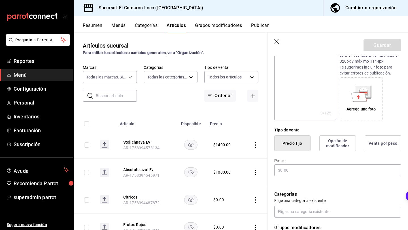
scroll to position [76, 0]
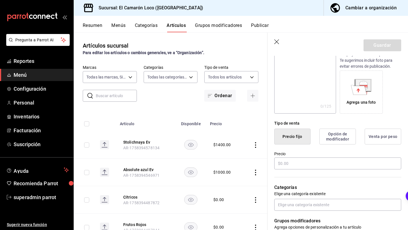
type input "Hypnotic Ev"
click at [306, 154] on label "Precio" at bounding box center [337, 154] width 127 height 4
click at [303, 165] on input "text" at bounding box center [337, 163] width 127 height 12
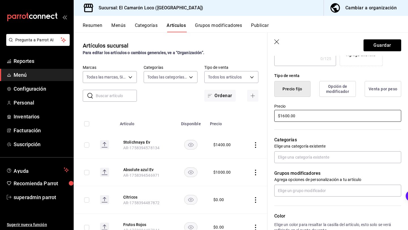
scroll to position [123, 0]
type input "$1600.00"
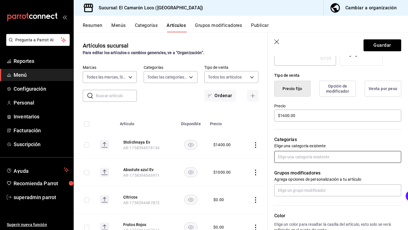
click at [300, 151] on input "text" at bounding box center [337, 157] width 127 height 12
type input "bote"
click at [310, 173] on li "Botellas" at bounding box center [337, 169] width 127 height 9
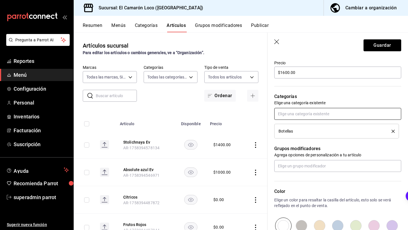
scroll to position [169, 0]
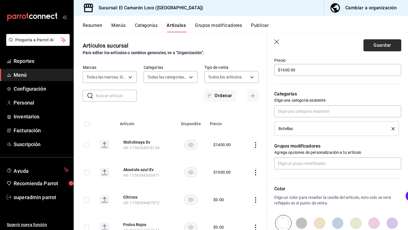
click at [378, 48] on button "Guardar" at bounding box center [382, 45] width 38 height 12
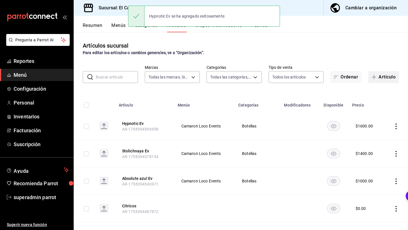
click at [380, 76] on button "Artículo" at bounding box center [383, 77] width 31 height 12
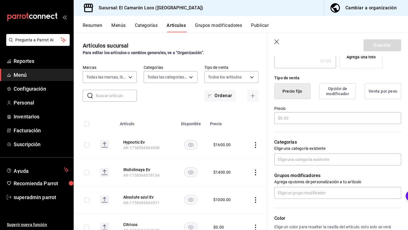
scroll to position [121, 0]
type input "Torres V Ev"
click at [321, 122] on input "text" at bounding box center [337, 118] width 127 height 12
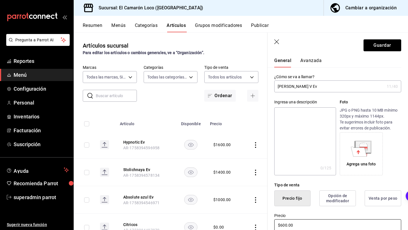
scroll to position [12, 0]
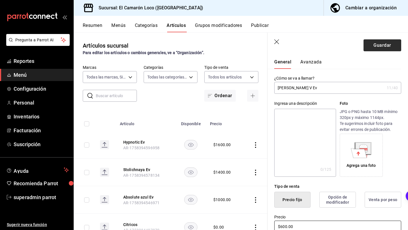
type input "$600.00"
click at [389, 46] on button "Guardar" at bounding box center [382, 45] width 38 height 12
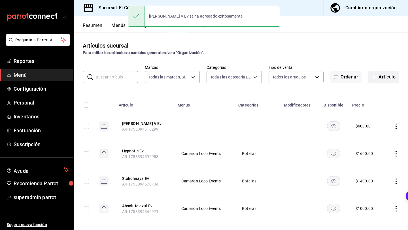
click at [374, 79] on button "Artículo" at bounding box center [383, 77] width 31 height 12
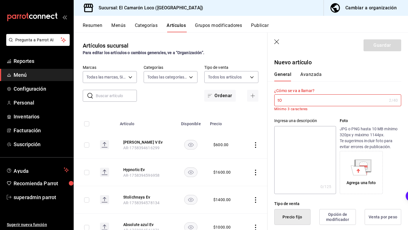
type input "t"
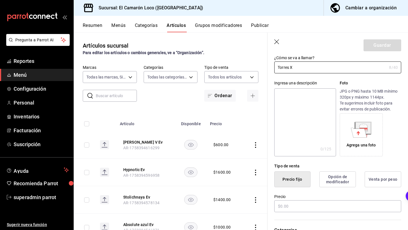
scroll to position [50, 0]
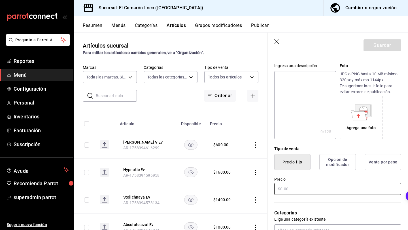
type input "Torres X"
click at [287, 187] on input "text" at bounding box center [337, 189] width 127 height 12
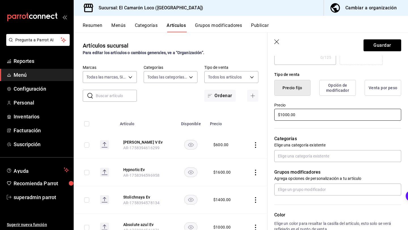
scroll to position [134, 0]
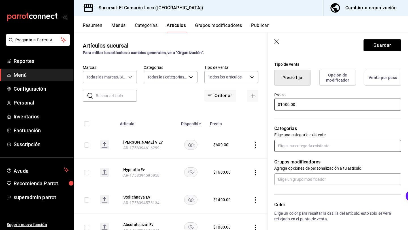
type input "$1000.00"
click at [305, 149] on input "text" at bounding box center [337, 146] width 127 height 12
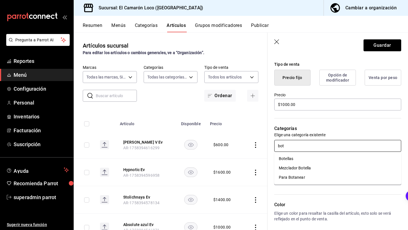
type input "bote"
click at [286, 158] on li "Botellas" at bounding box center [337, 158] width 127 height 9
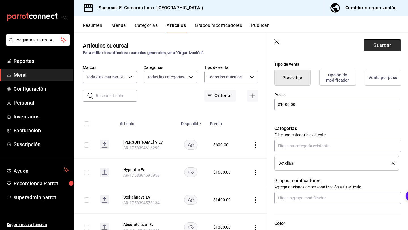
click at [381, 47] on button "Guardar" at bounding box center [382, 45] width 38 height 12
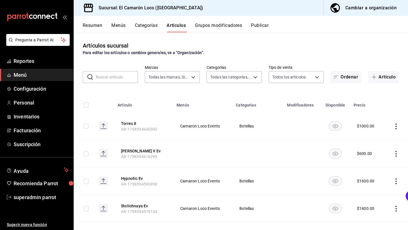
click at [97, 27] on button "Resumen" at bounding box center [93, 28] width 20 height 10
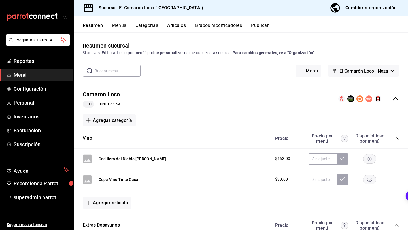
click at [350, 76] on button "El Camarón Loco - Neza" at bounding box center [363, 71] width 71 height 12
click at [352, 70] on div at bounding box center [204, 115] width 408 height 230
click at [312, 76] on button "Menú" at bounding box center [308, 71] width 26 height 12
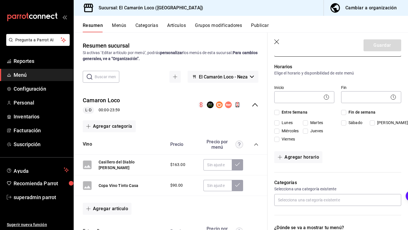
scroll to position [35, 0]
type input "El Camaron Loco"
click at [277, 112] on input "Entre Semana" at bounding box center [276, 112] width 5 height 5
checkbox input "true"
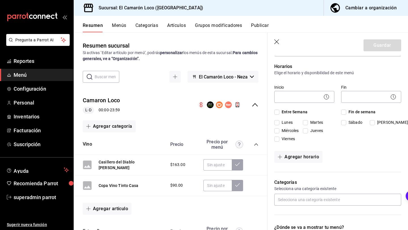
checkbox input "true"
click at [344, 114] on input "Fin de semana" at bounding box center [343, 112] width 5 height 5
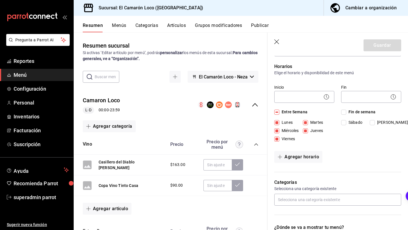
checkbox input "true"
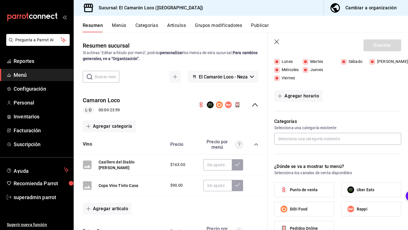
scroll to position [130, 0]
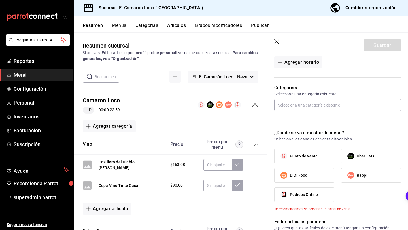
click at [296, 157] on span "Punto de venta" at bounding box center [304, 156] width 28 height 6
click at [290, 157] on input "Punto de venta" at bounding box center [284, 156] width 12 height 12
checkbox input "true"
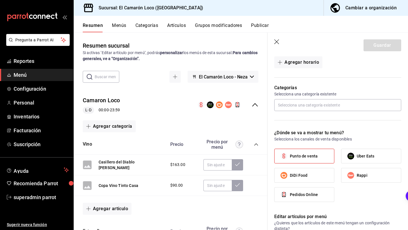
click at [361, 154] on span "Uber Eats" at bounding box center [365, 156] width 18 height 6
click at [356, 154] on input "Uber Eats" at bounding box center [351, 156] width 12 height 12
checkbox input "true"
click at [320, 172] on label "DiDi Food" at bounding box center [303, 175] width 59 height 14
click at [290, 172] on input "DiDi Food" at bounding box center [284, 175] width 12 height 12
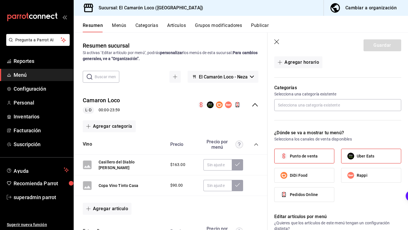
checkbox input "true"
click at [356, 177] on input "Rappi" at bounding box center [351, 175] width 12 height 12
checkbox input "true"
click at [310, 194] on span "Pedidos Online" at bounding box center [304, 195] width 28 height 6
click at [290, 194] on input "Pedidos Online" at bounding box center [284, 195] width 12 height 12
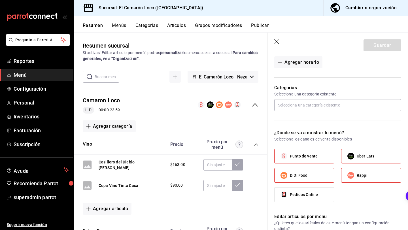
checkbox input "true"
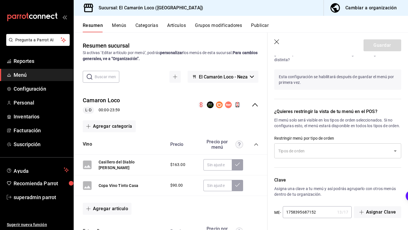
scroll to position [304, 0]
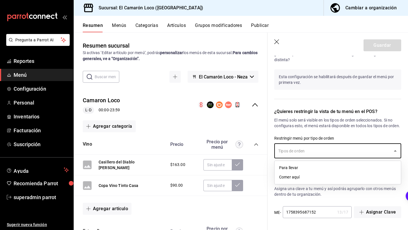
click at [329, 148] on input "text" at bounding box center [333, 151] width 113 height 10
click at [340, 118] on p "El menú solo será visible en los tipos de orden seleccionados. Si no configuras…" at bounding box center [337, 122] width 127 height 11
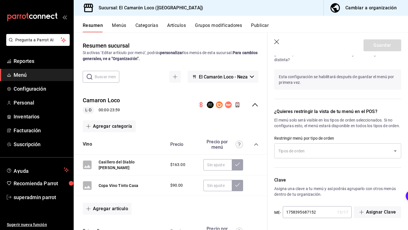
click at [324, 148] on input "text" at bounding box center [333, 151] width 113 height 10
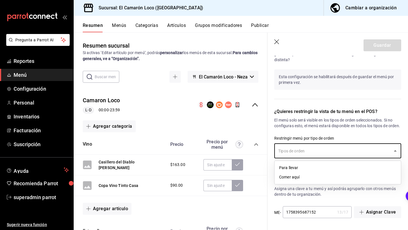
click at [302, 168] on li "Para llevar" at bounding box center [337, 167] width 126 height 9
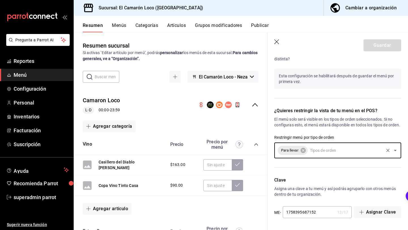
click at [326, 151] on input "text" at bounding box center [345, 151] width 74 height 10
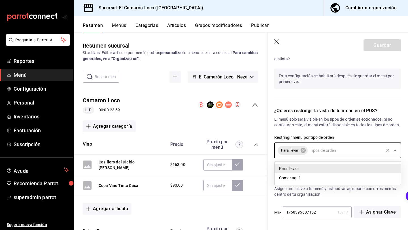
click at [303, 178] on li "Comer aquí" at bounding box center [337, 177] width 126 height 9
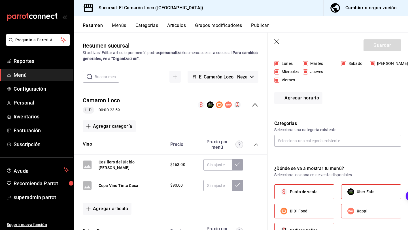
scroll to position [93, 0]
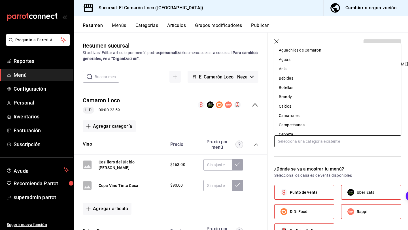
click at [321, 139] on input "text" at bounding box center [337, 141] width 127 height 12
click at [321, 140] on input "text" at bounding box center [337, 141] width 127 height 12
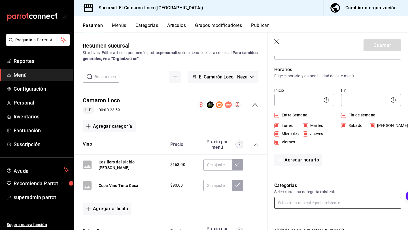
scroll to position [34, 0]
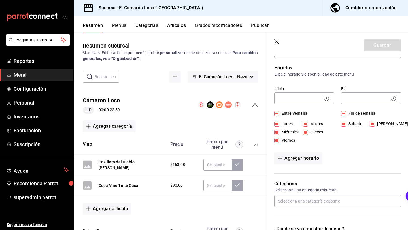
click at [275, 41] on icon "button" at bounding box center [277, 42] width 6 height 6
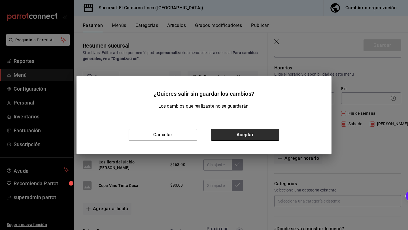
click at [224, 138] on button "Aceptar" at bounding box center [245, 135] width 69 height 12
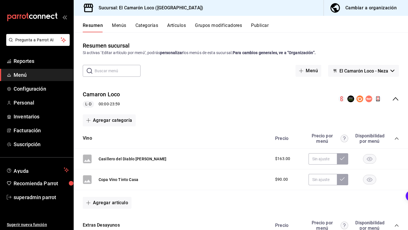
click at [121, 23] on button "Menús" at bounding box center [119, 28] width 14 height 10
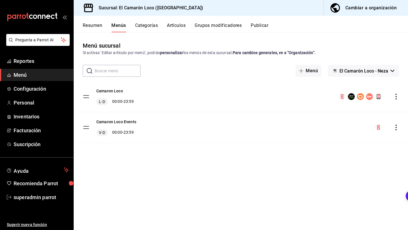
click at [145, 29] on button "Categorías" at bounding box center [146, 28] width 23 height 10
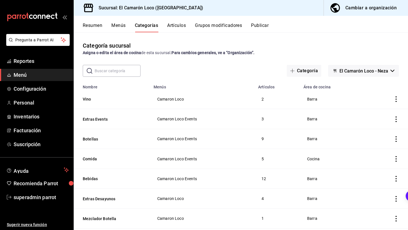
click at [181, 27] on button "Artículos" at bounding box center [176, 28] width 19 height 10
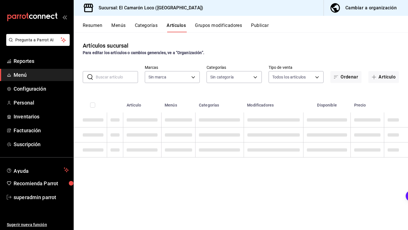
type input "84539b57-ac19-4bc7-993b-d744aa7824cb"
type input "29e25bbd-2505-4167-97e9-906376d6789c,aa4054fb-17bb-4e4c-b66d-083633d704f7,70bd5…"
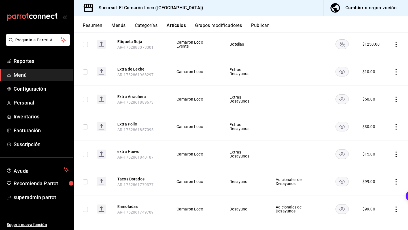
scroll to position [1132, 0]
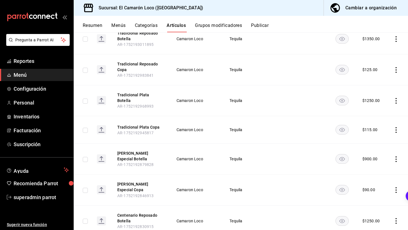
scroll to position [1678, 0]
